Goal: Task Accomplishment & Management: Use online tool/utility

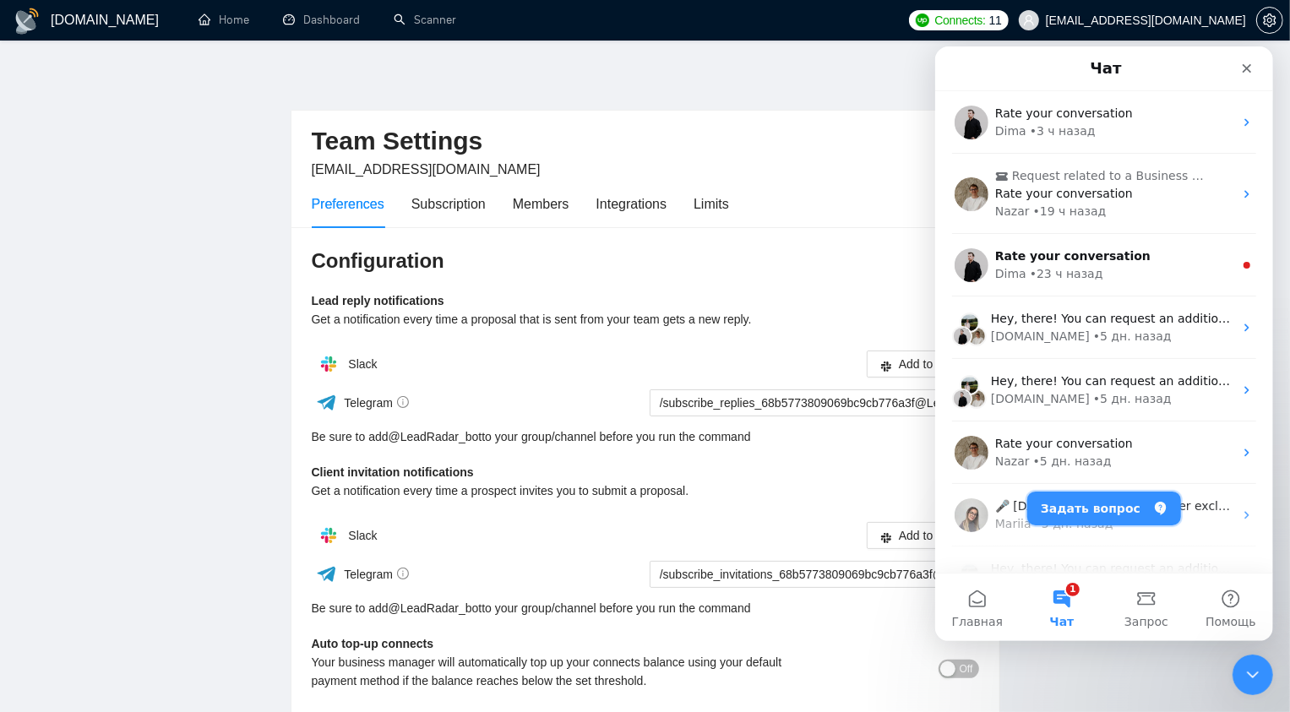
click at [1130, 508] on button "Задать вопрос" at bounding box center [1103, 508] width 154 height 34
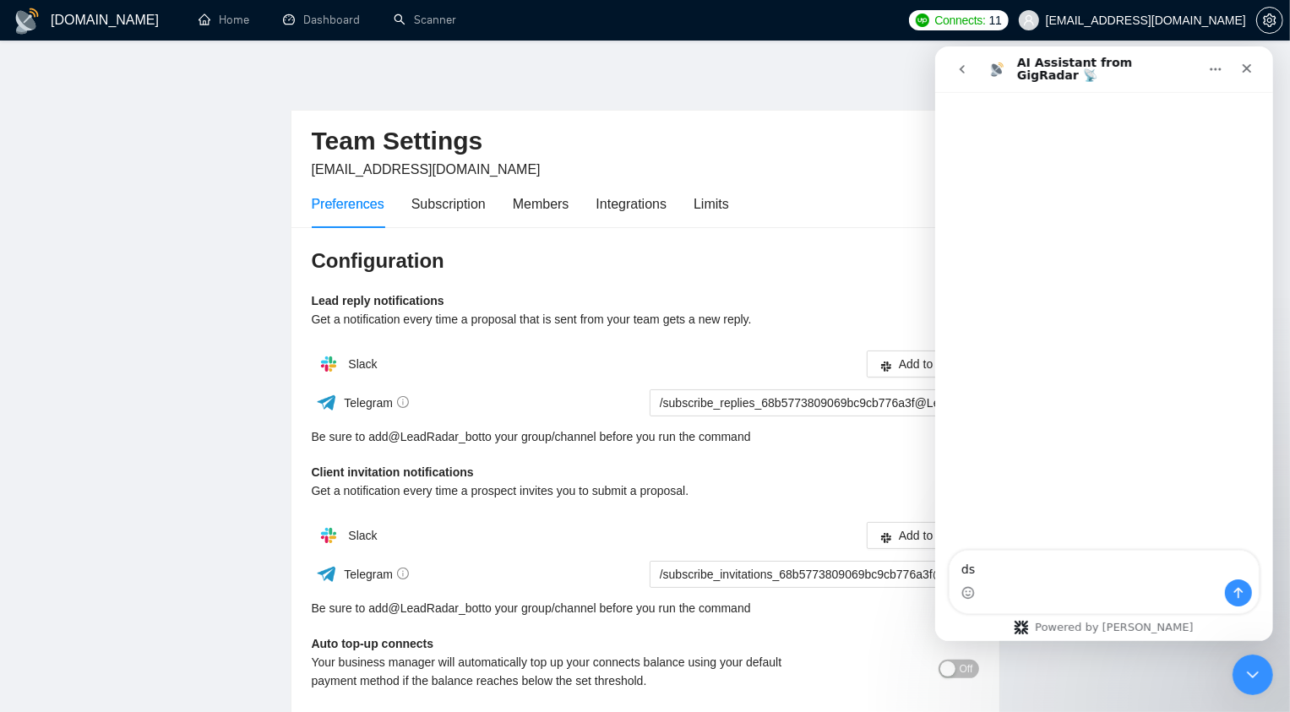
type textarea "d"
type textarea "h"
drag, startPoint x: 1185, startPoint y: 552, endPoint x: 1208, endPoint y: 532, distance: 30.5
click at [1208, 532] on textarea "Hi! I have questions about details of scanner. Is it possible to exclude words …" at bounding box center [1102, 547] width 309 height 62
type textarea "Hi! I have questions about details of scanner. Is it possible to exclude words …"
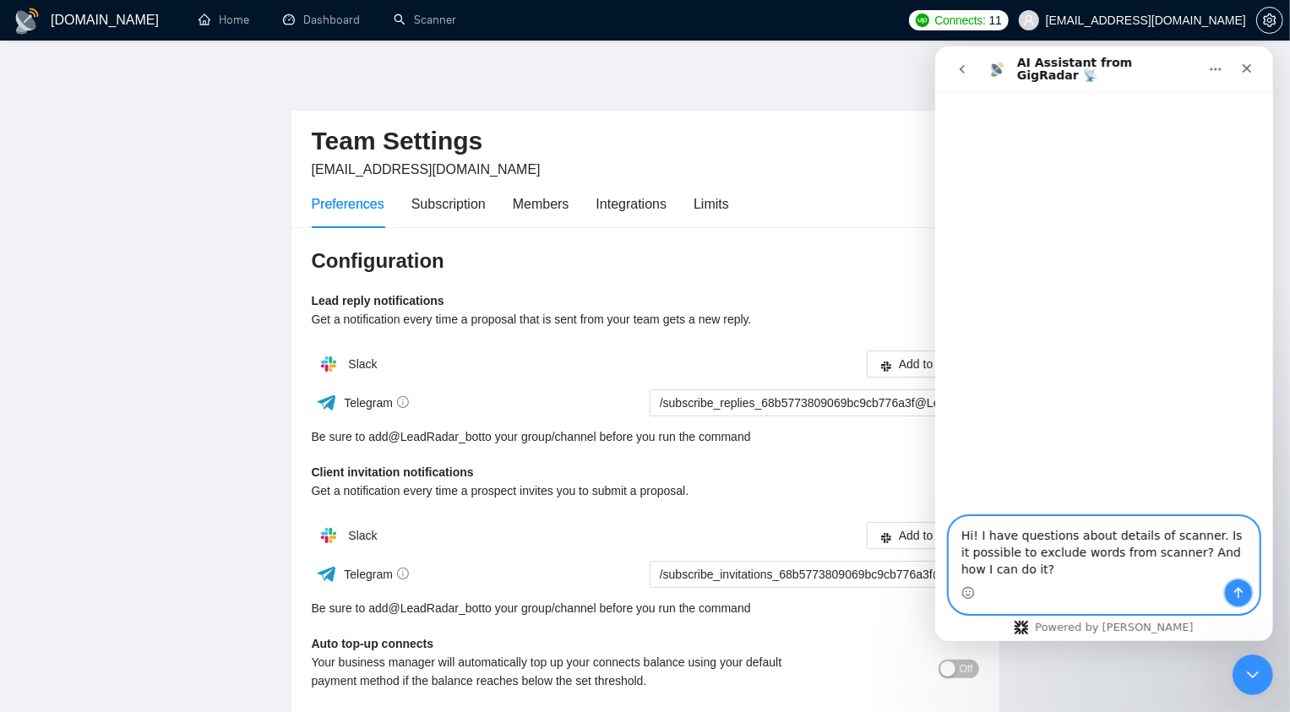
click at [1230, 581] on button "Отправить сообщение…" at bounding box center [1237, 591] width 27 height 27
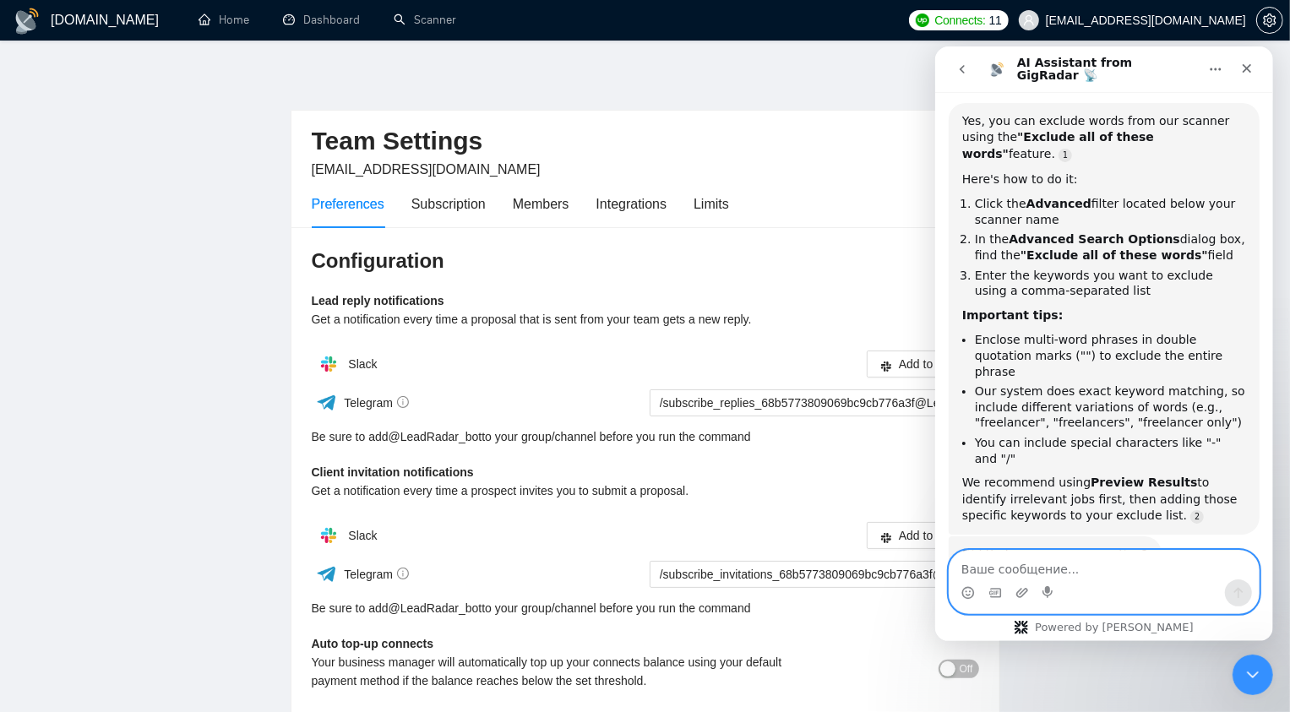
scroll to position [87, 0]
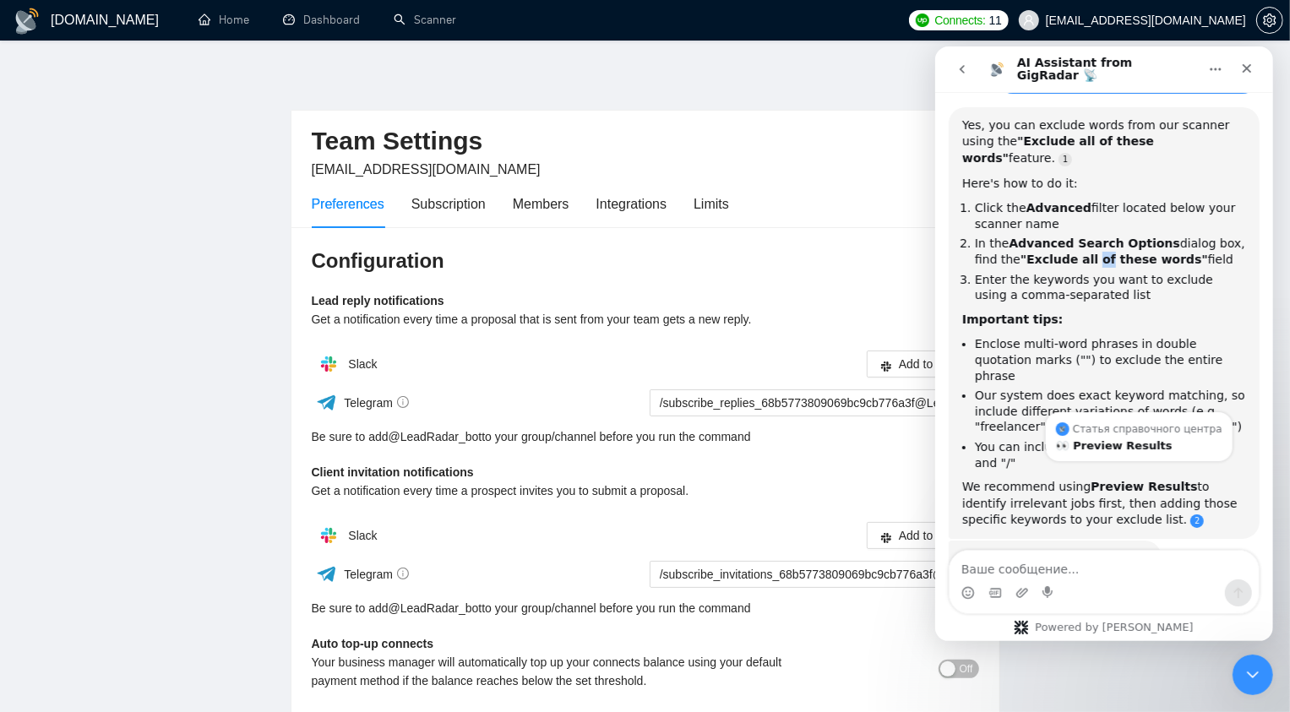
click at [1189, 513] on link "Source reference 8871177:" at bounding box center [1196, 520] width 14 height 14
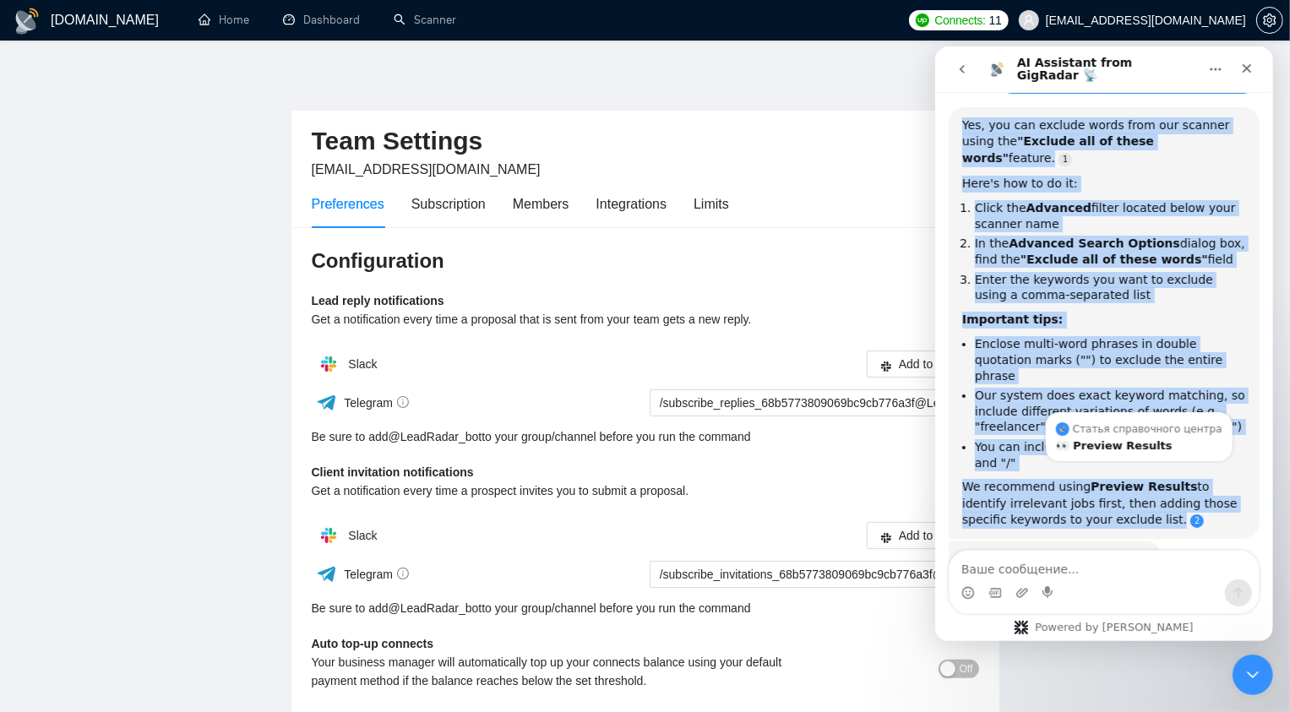
drag, startPoint x: 959, startPoint y: 119, endPoint x: 1126, endPoint y: 469, distance: 387.6
click at [1126, 469] on div "Yes, you can exclude words from our scanner using the "Exclude all of these wor…" at bounding box center [1103, 322] width 311 height 432
copy div "Yes, you can exclude words from our scanner using the "Exclude all of these wor…"
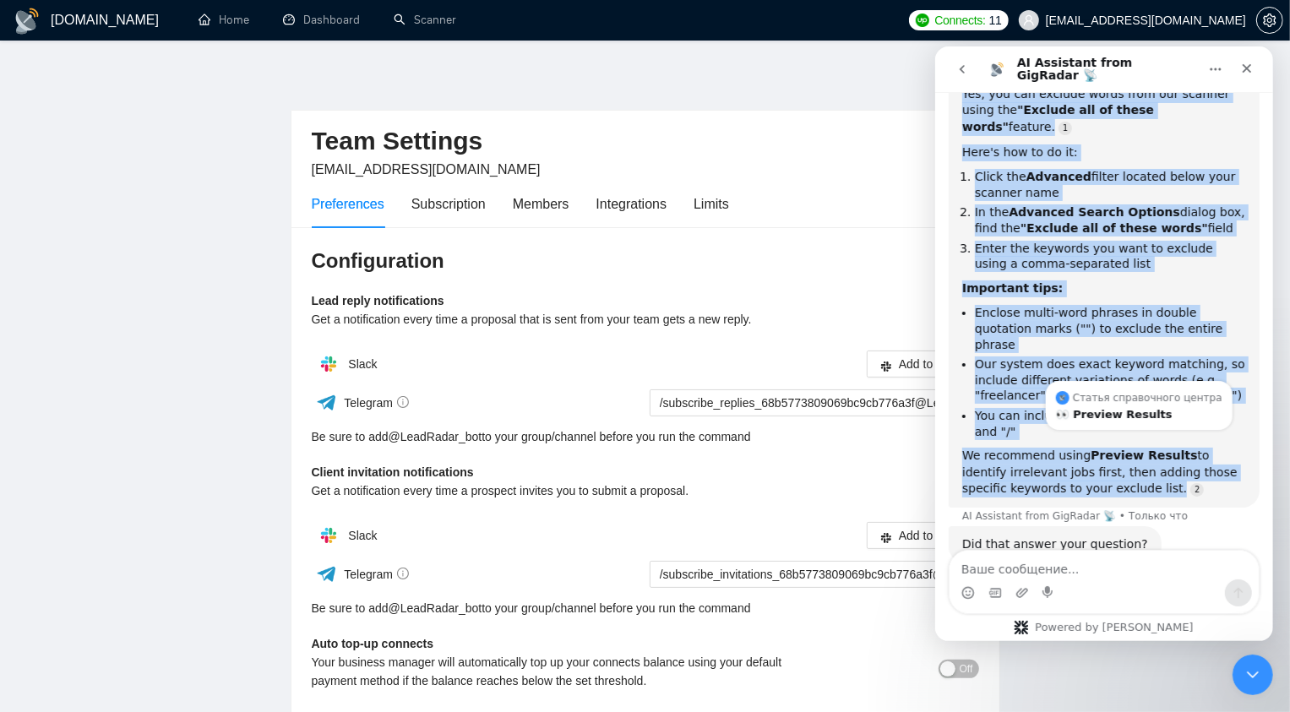
scroll to position [119, 0]
click at [1054, 239] on li "Enter the keywords you want to exclude using a comma-separated list" at bounding box center [1109, 254] width 271 height 31
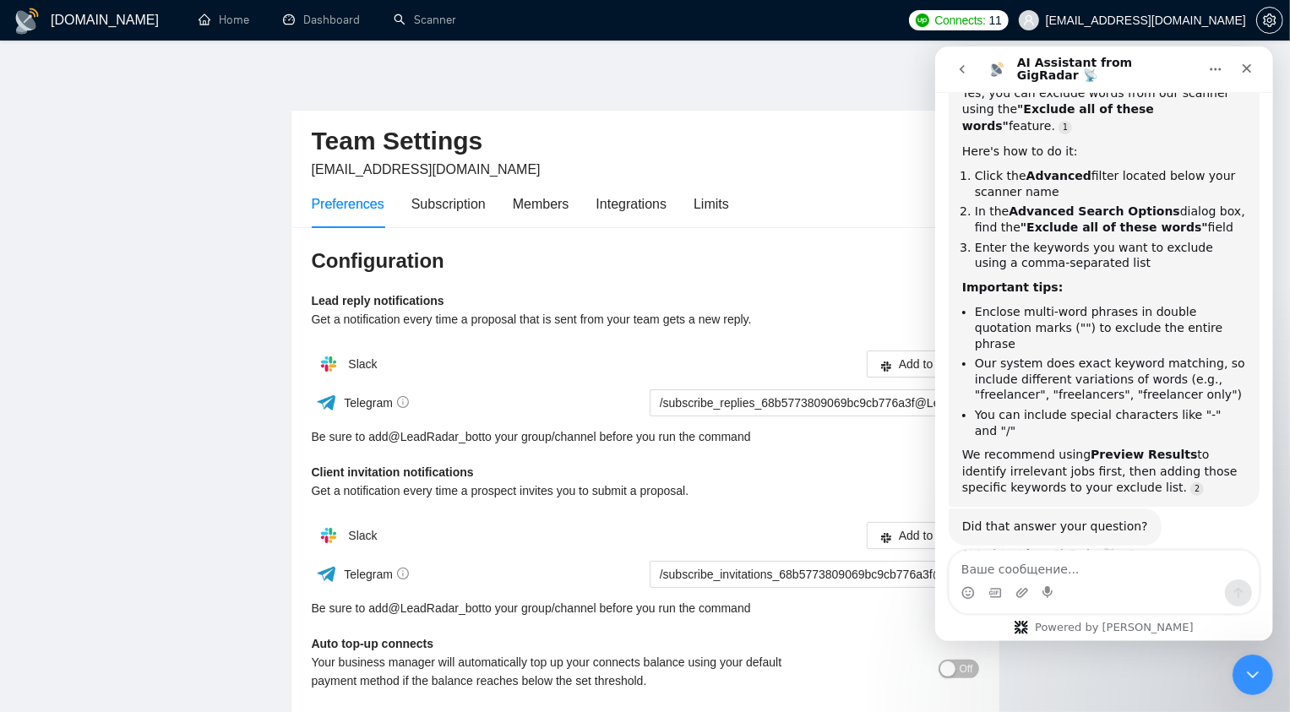
scroll to position [107, 0]
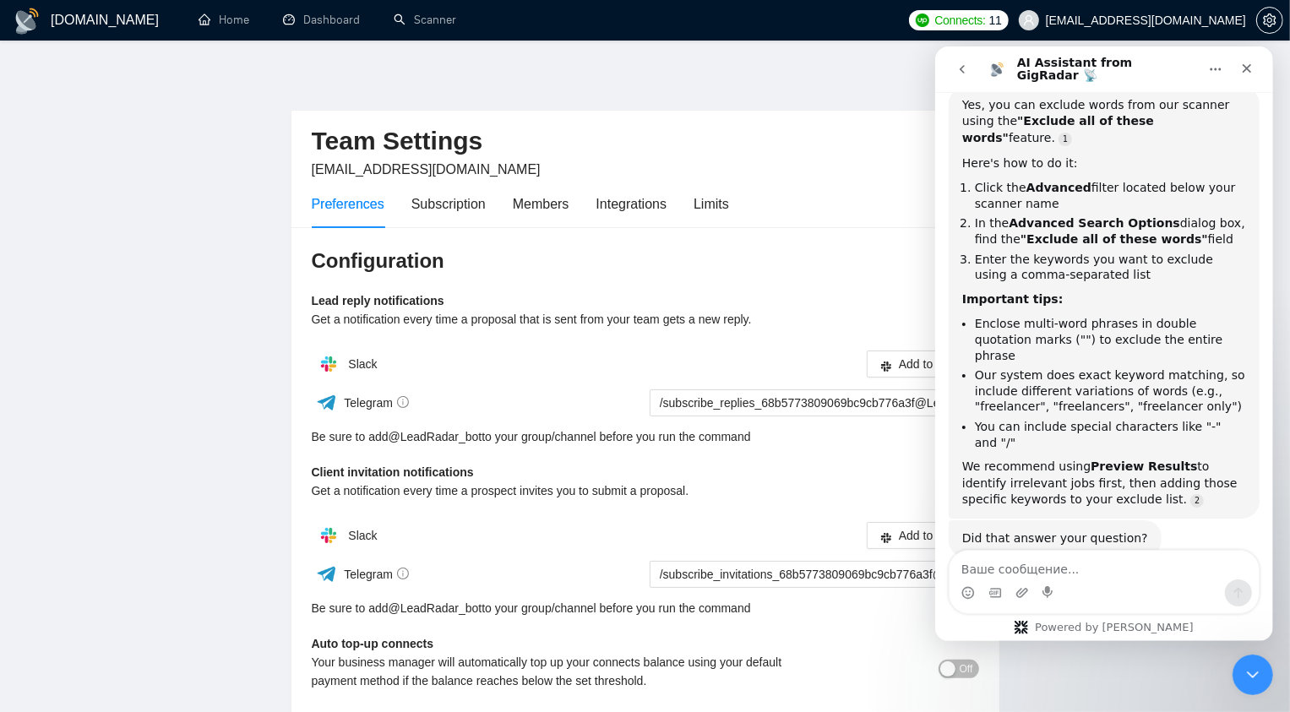
click at [148, 111] on main "Team Settings [EMAIL_ADDRESS][DOMAIN_NAME] Preferences Subscription Members Int…" at bounding box center [645, 414] width 1236 height 692
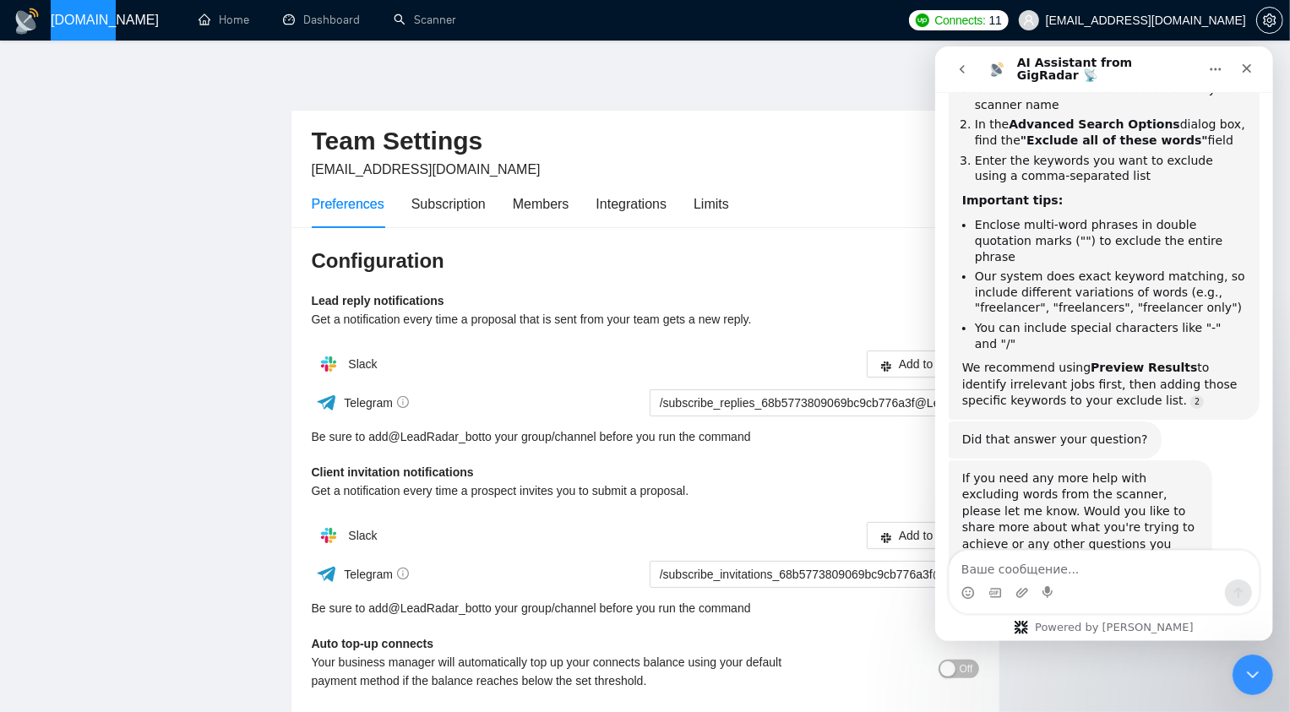
scroll to position [207, 0]
click at [1246, 70] on icon "Закрыть" at bounding box center [1246, 68] width 14 height 14
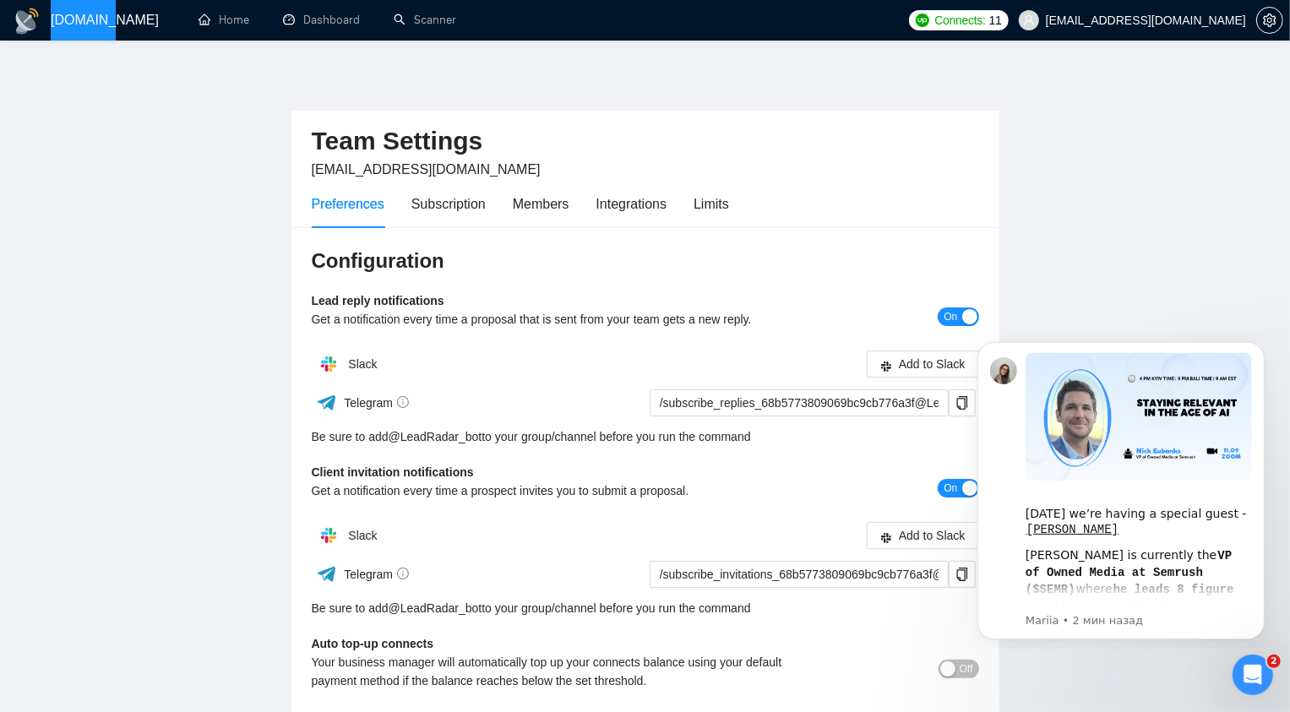
scroll to position [0, 0]
click at [1252, 699] on main "Team Settings [EMAIL_ADDRESS][DOMAIN_NAME] Preferences Subscription Members Int…" at bounding box center [645, 414] width 1236 height 692
click at [1245, 695] on main "Team Settings [EMAIL_ADDRESS][DOMAIN_NAME] Preferences Subscription Members Int…" at bounding box center [645, 414] width 1236 height 692
click at [1247, 671] on icon "Открыть службу сообщений Intercom" at bounding box center [1250, 673] width 28 height 28
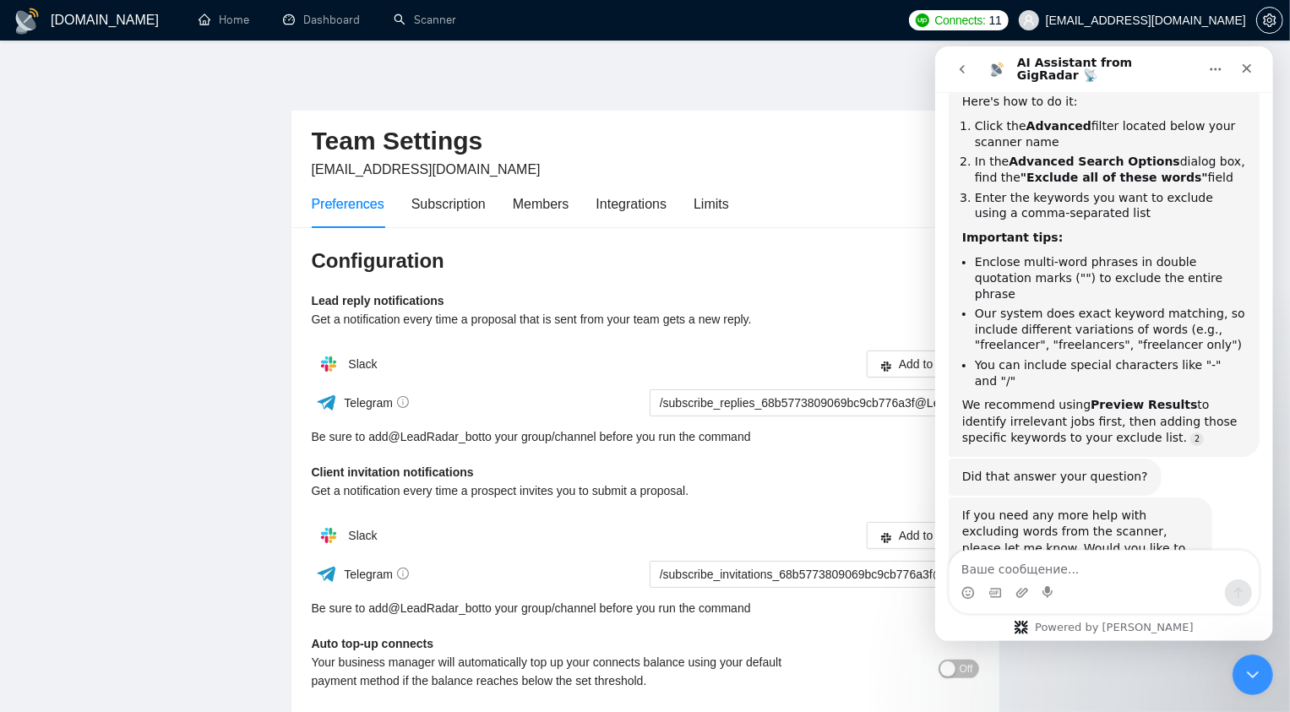
scroll to position [207, 0]
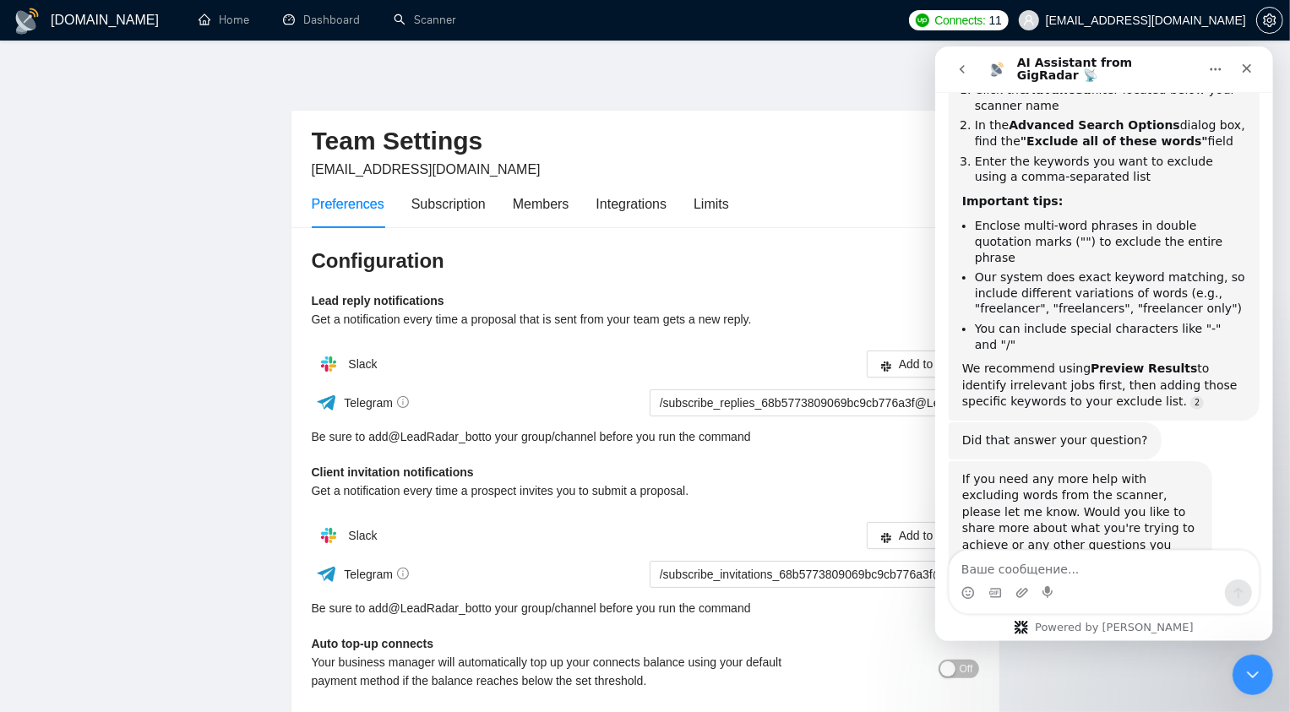
click at [868, 132] on h2 "Team Settings" at bounding box center [645, 141] width 667 height 35
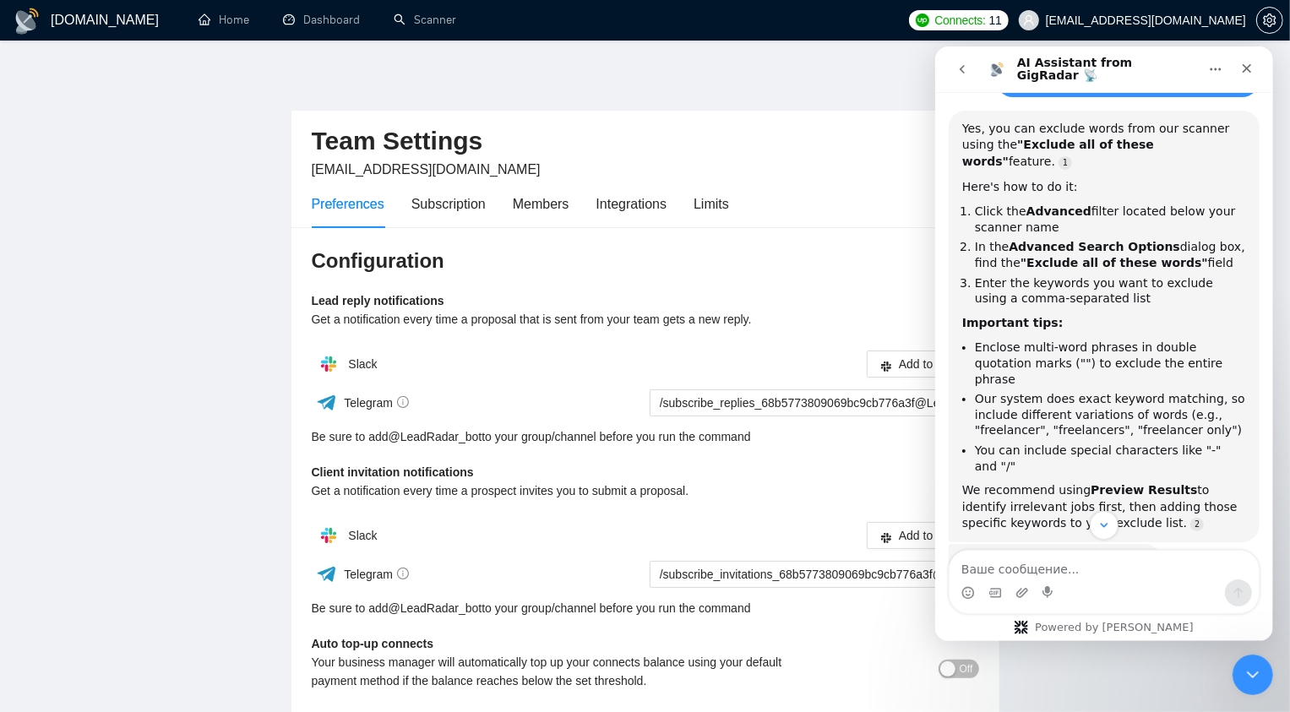
scroll to position [84, 0]
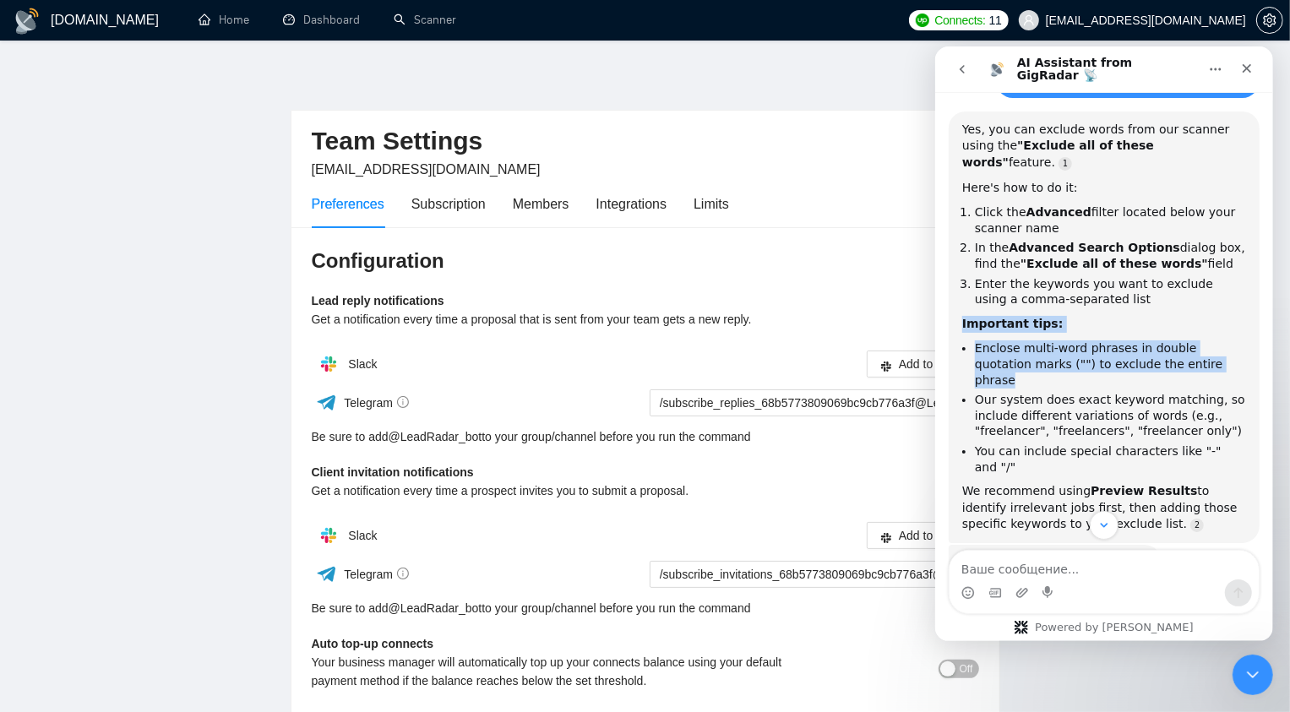
drag, startPoint x: 1187, startPoint y: 346, endPoint x: 956, endPoint y: 307, distance: 233.9
click at [956, 307] on div "Yes, you can exclude words from our scanner using the "Exclude all of these wor…" at bounding box center [1103, 327] width 311 height 432
copy div "Important tips: Enclose multi-word phrases in double quotation marks ("") to ex…"
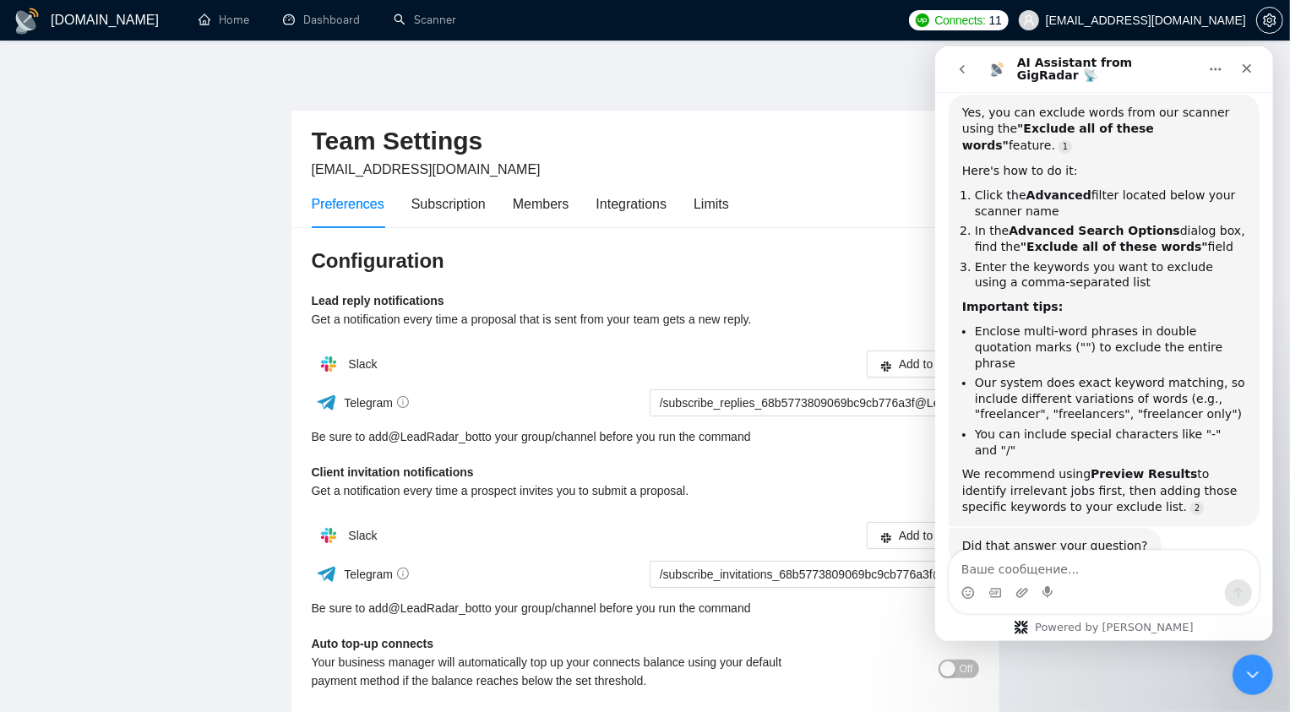
scroll to position [102, 0]
click at [399, 13] on link "Scanner" at bounding box center [425, 20] width 62 height 14
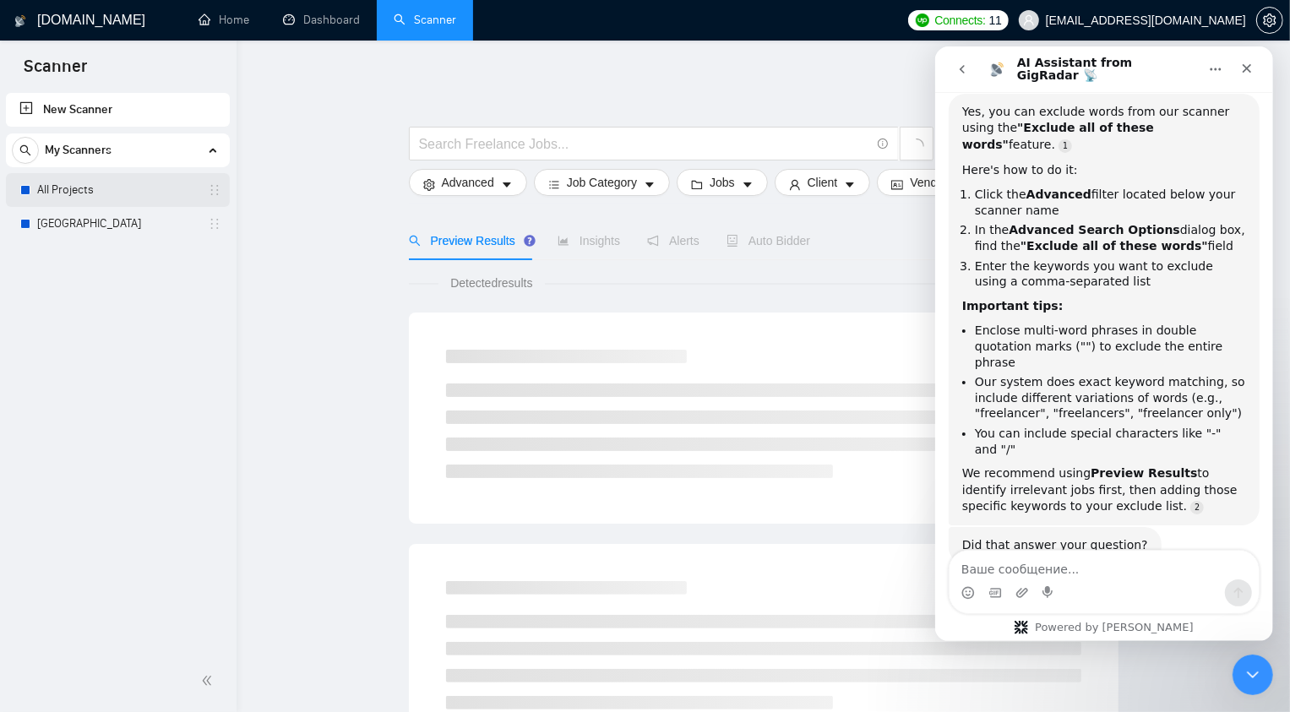
click at [123, 201] on link "All Projects" at bounding box center [117, 190] width 160 height 34
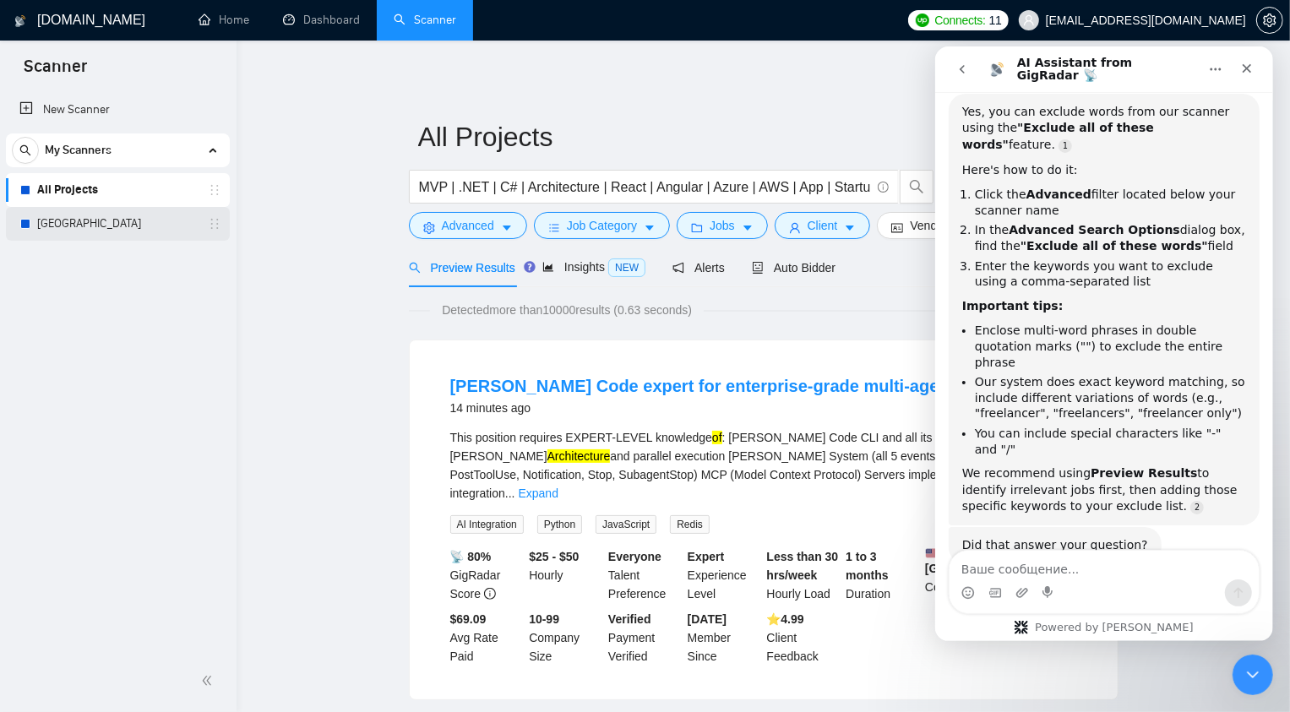
click at [125, 214] on link "Poland" at bounding box center [117, 224] width 160 height 34
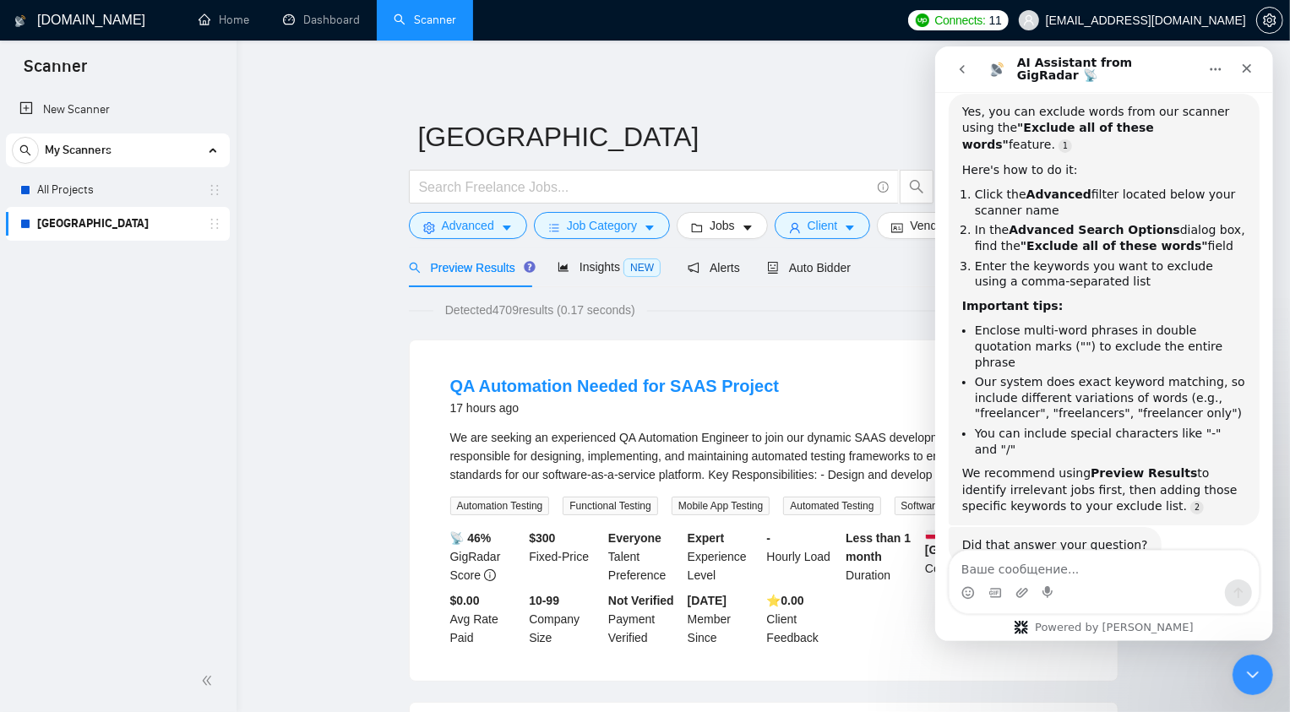
click at [122, 223] on link "Poland" at bounding box center [117, 224] width 160 height 34
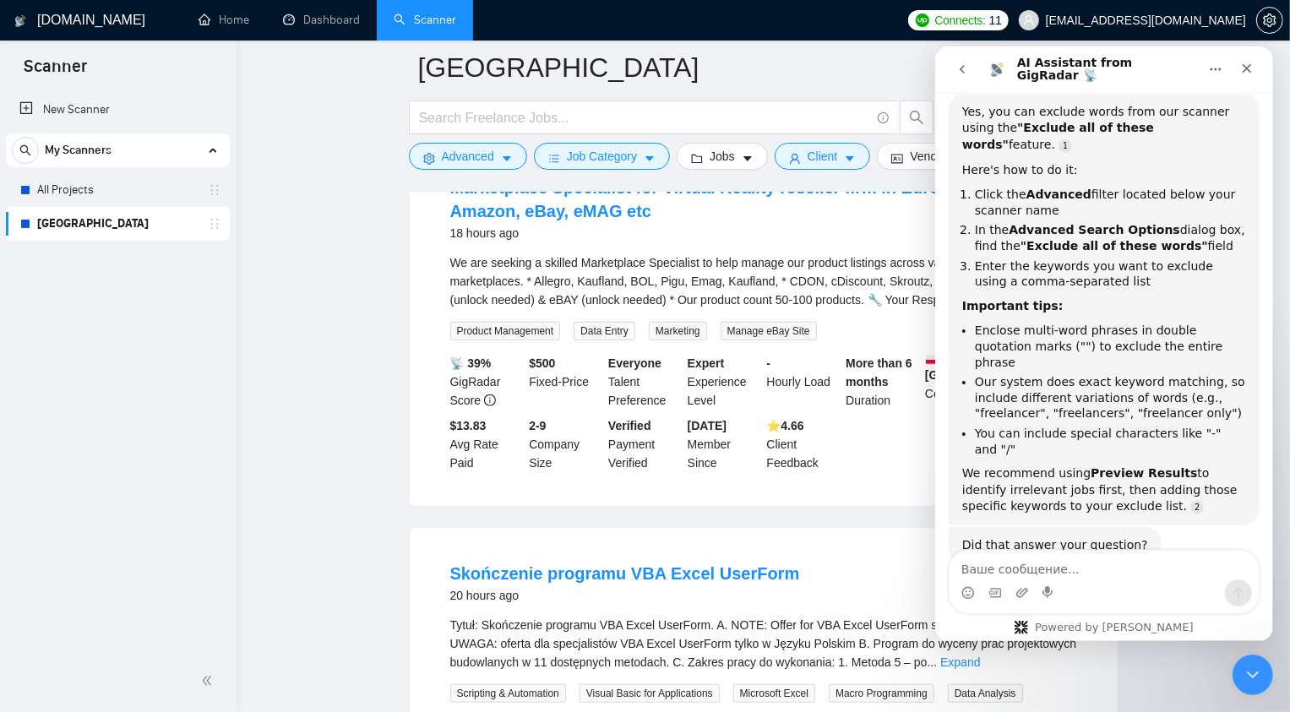
scroll to position [515, 0]
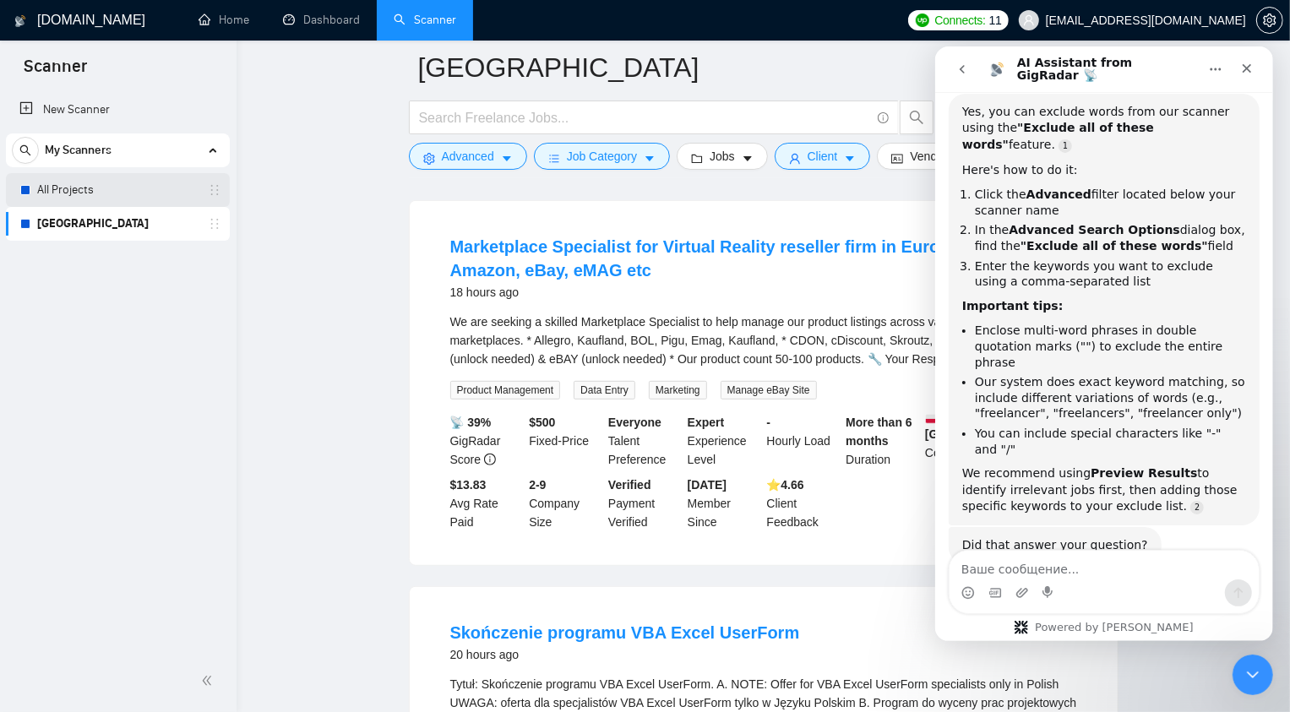
click at [156, 190] on link "All Projects" at bounding box center [117, 190] width 160 height 34
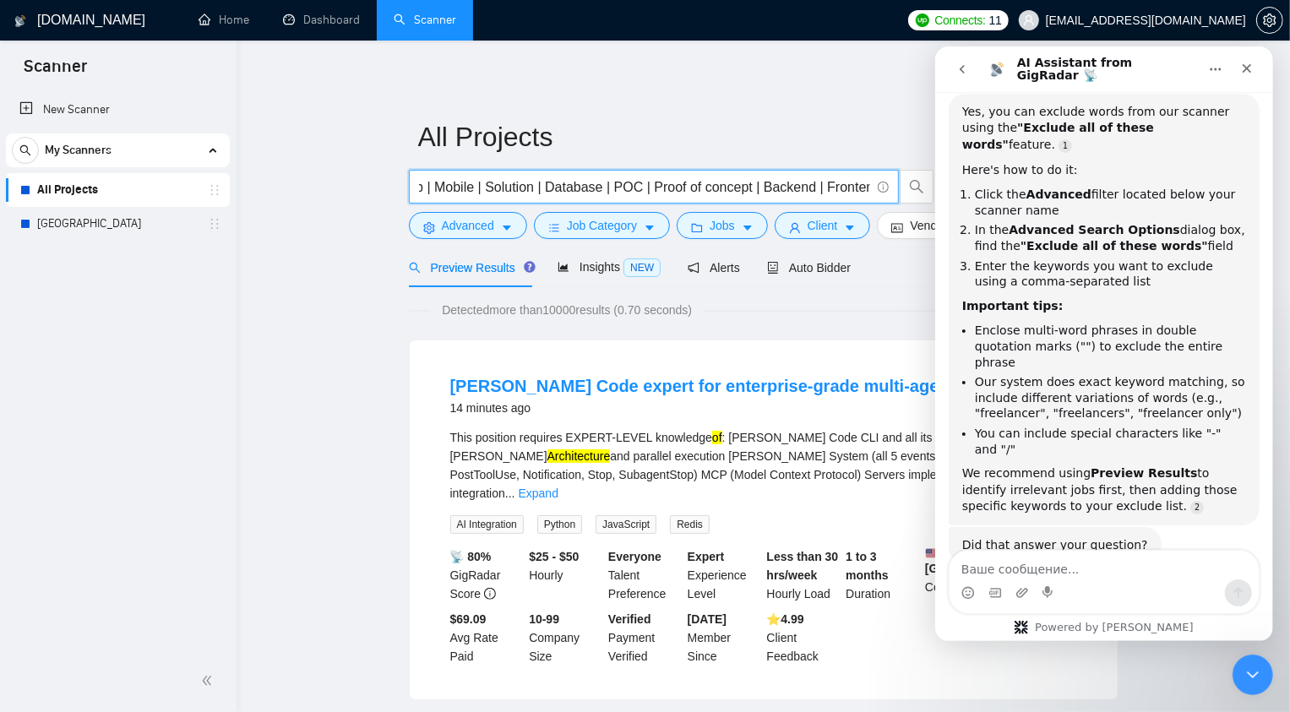
scroll to position [0, 865]
drag, startPoint x: 605, startPoint y: 185, endPoint x: 886, endPoint y: 178, distance: 281.3
click at [886, 178] on span "MVP | .NET | C# | Architecture | React | Angular | Azure | AWS | App | Startup …" at bounding box center [654, 187] width 490 height 34
click at [797, 189] on input "MVP | .NET | C# | Architecture | React | Angular | Azure | AWS | App | Startup …" at bounding box center [644, 187] width 451 height 21
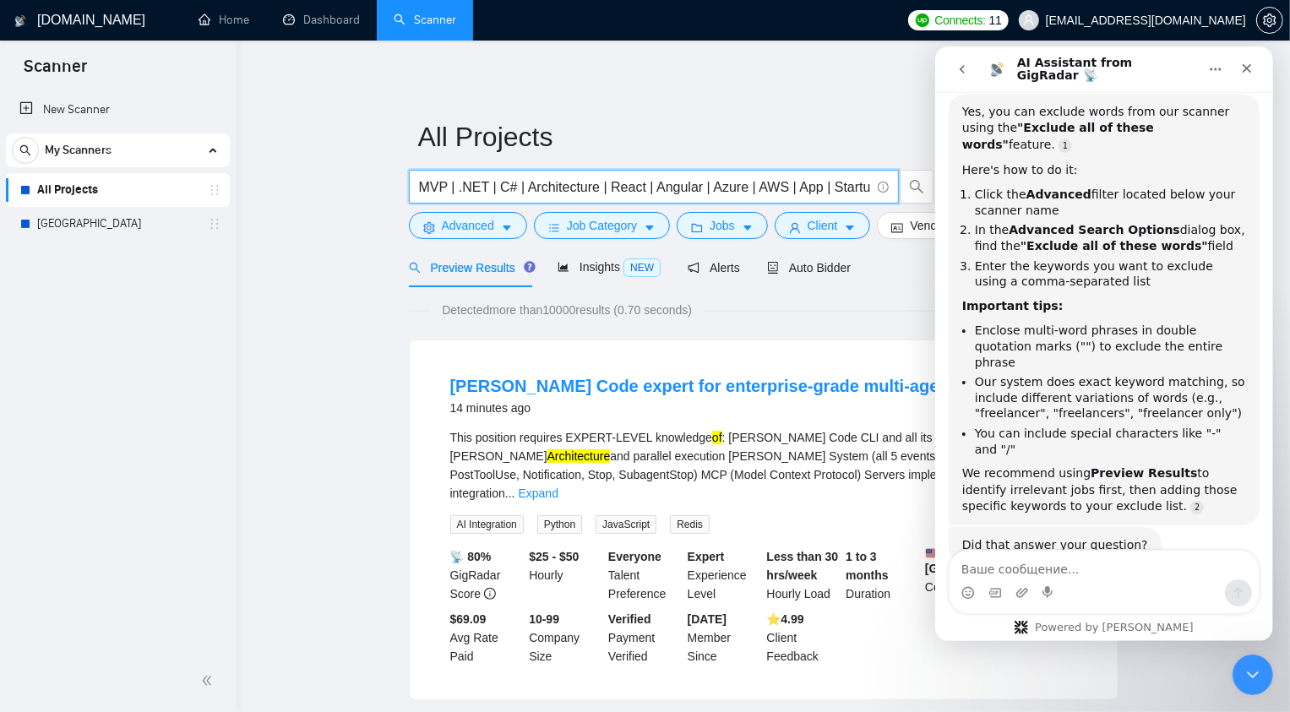
drag, startPoint x: 652, startPoint y: 182, endPoint x: 388, endPoint y: 179, distance: 263.5
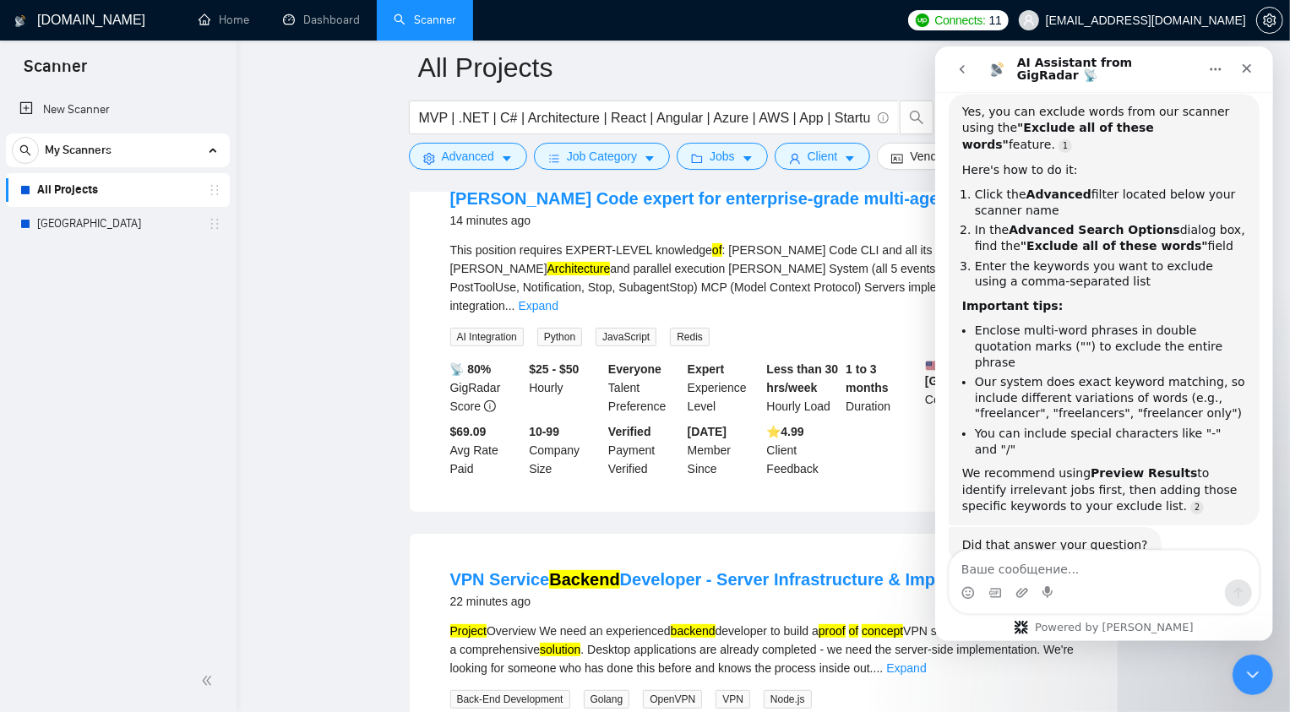
scroll to position [437, 0]
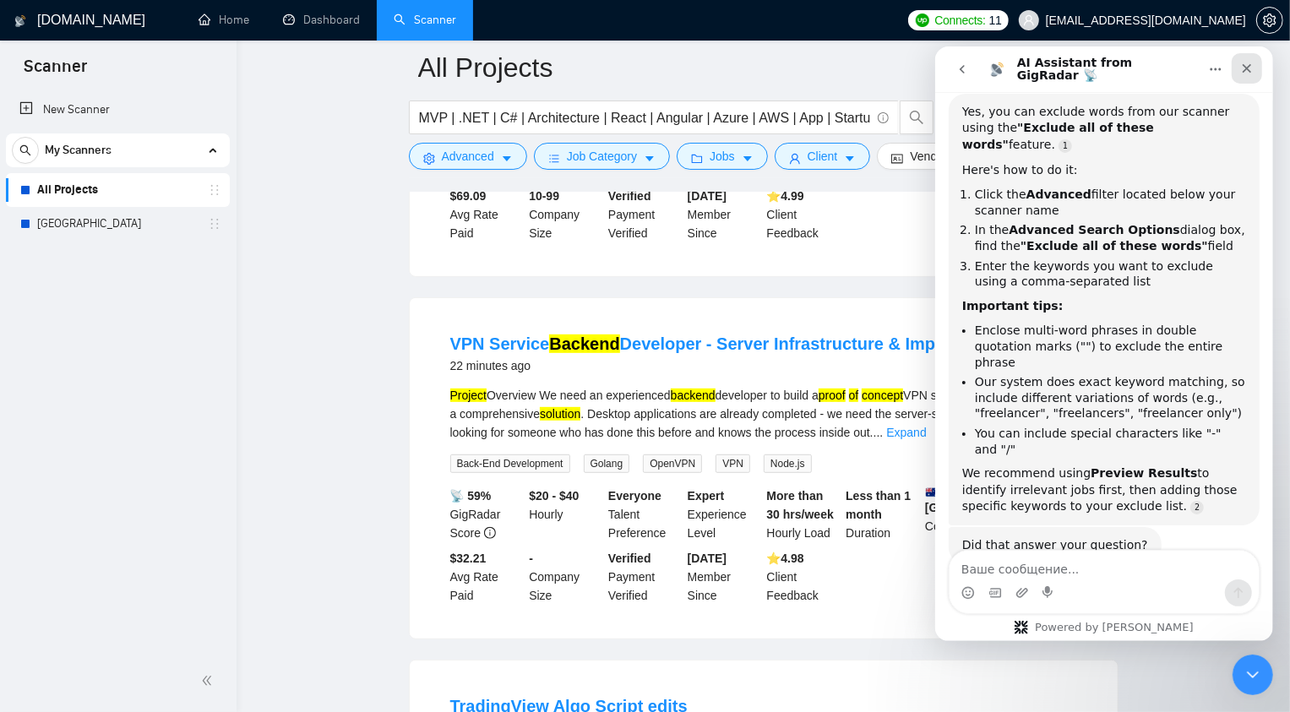
click at [1246, 73] on icon "Закрыть" at bounding box center [1246, 68] width 14 height 14
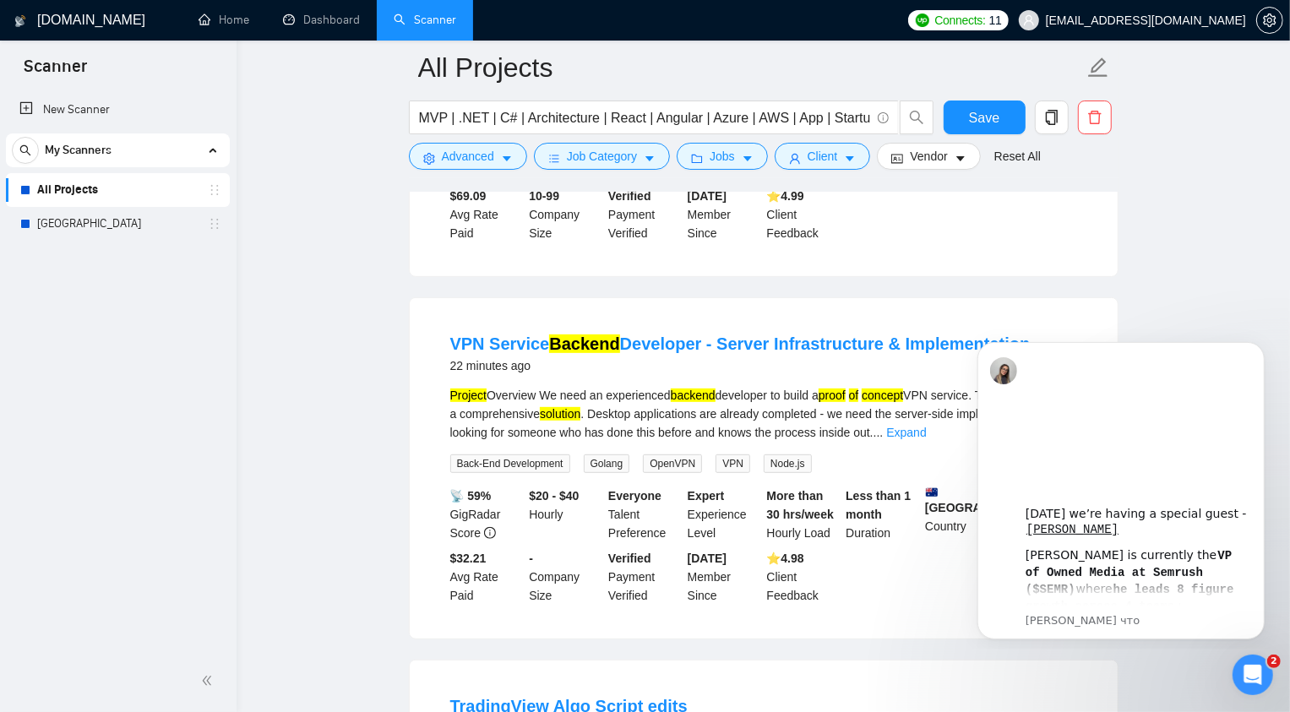
scroll to position [0, 0]
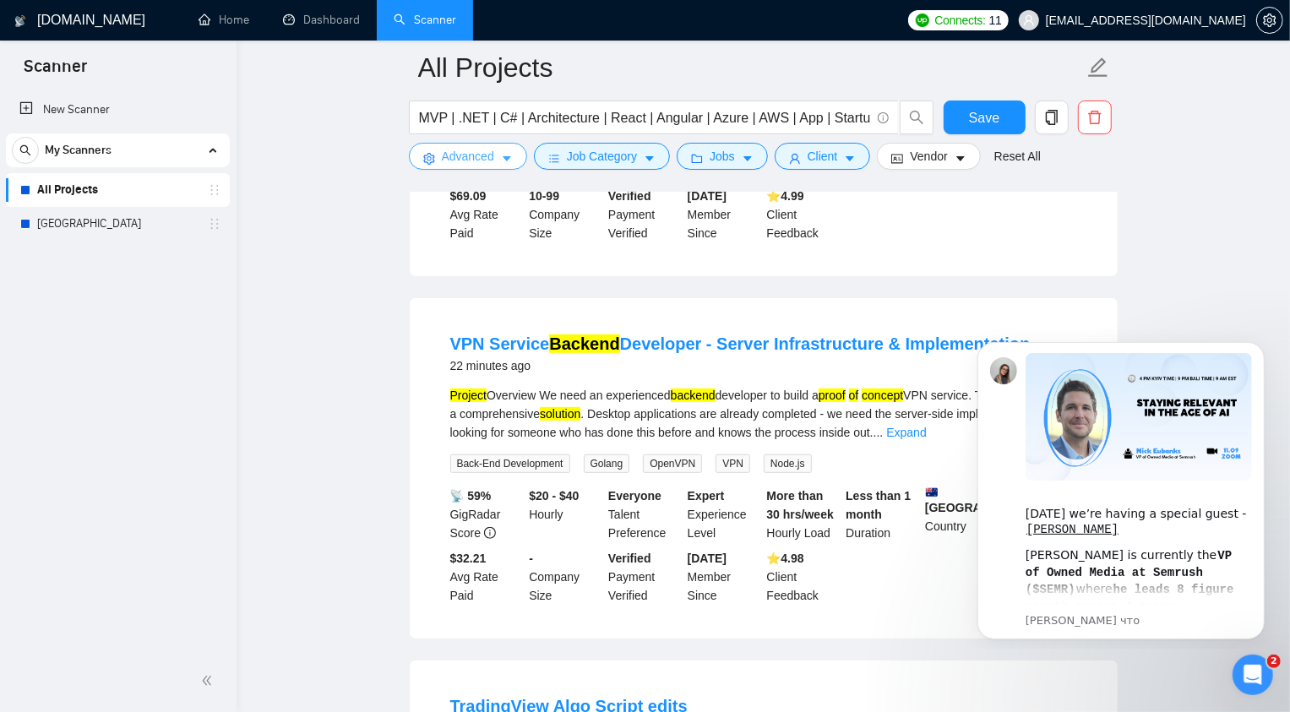
click at [508, 149] on button "Advanced" at bounding box center [468, 156] width 118 height 27
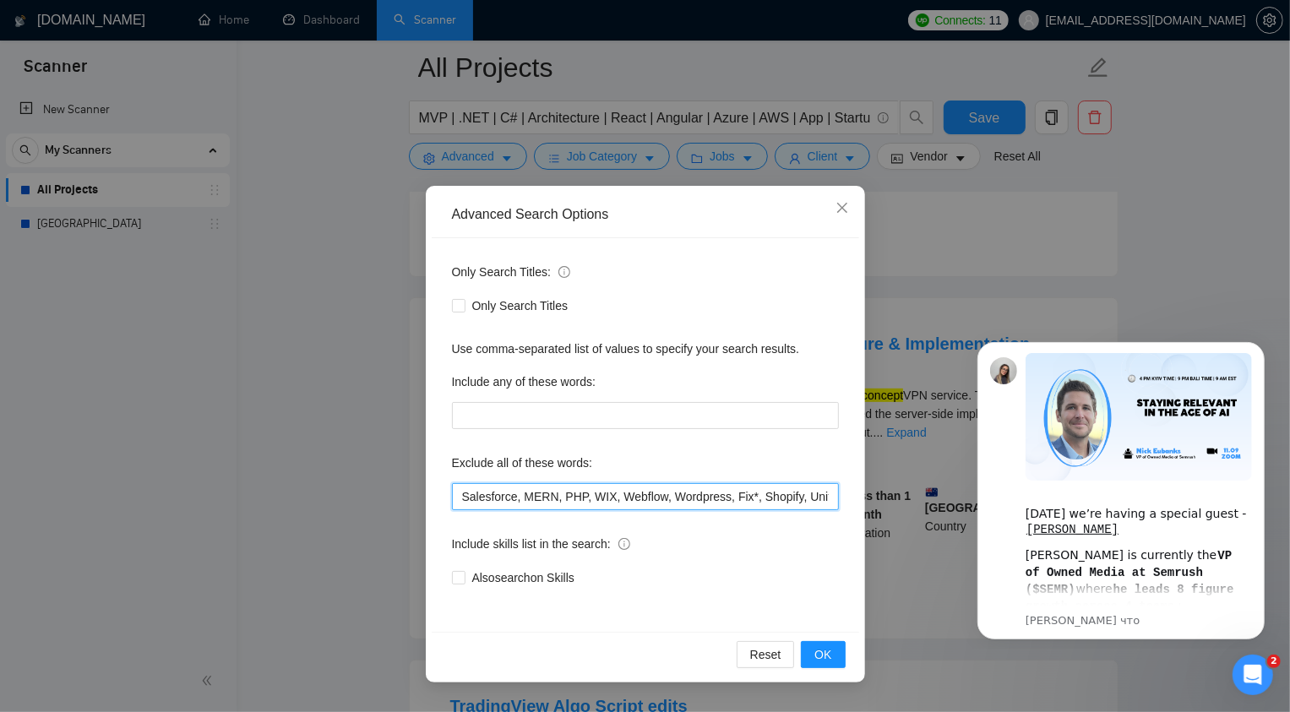
click at [619, 493] on input "Salesforce, MERN, PHP, WIX, Webflow, Wordpress, Fix*, Shopify, Unity, Designer" at bounding box center [645, 496] width 387 height 27
drag, startPoint x: 619, startPoint y: 493, endPoint x: 858, endPoint y: 497, distance: 239.0
click at [858, 497] on div "Only Search Titles: Only Search Titles Use comma-separated list of values to sp…" at bounding box center [645, 435] width 427 height 394
click at [798, 508] on input "Salesforce, MERN, PHP, WIX, Webflow, Wordpress, Fix*, Shopify, Unity, Designer" at bounding box center [645, 496] width 387 height 27
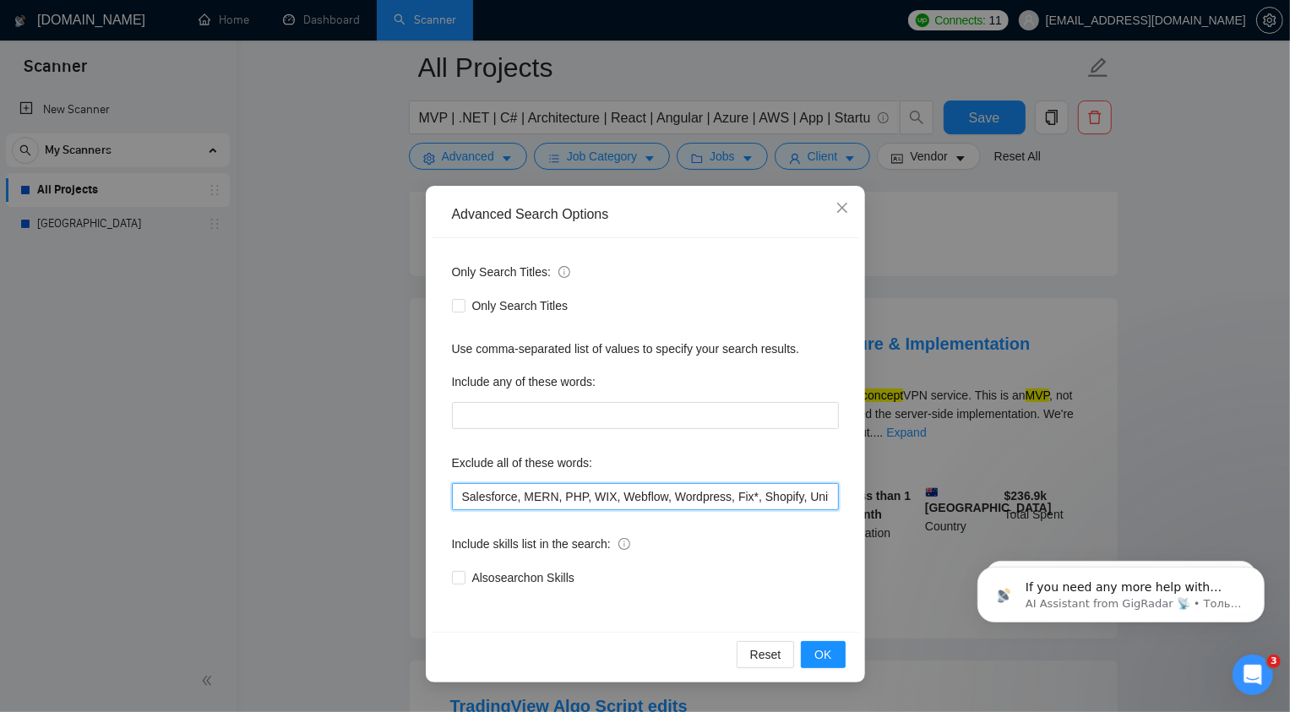
scroll to position [207, 0]
